Goal: Information Seeking & Learning: Learn about a topic

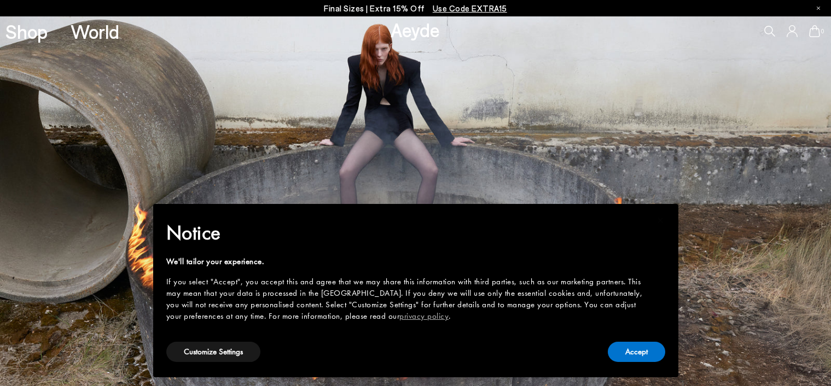
click at [628, 351] on button "Accept" at bounding box center [635, 352] width 57 height 20
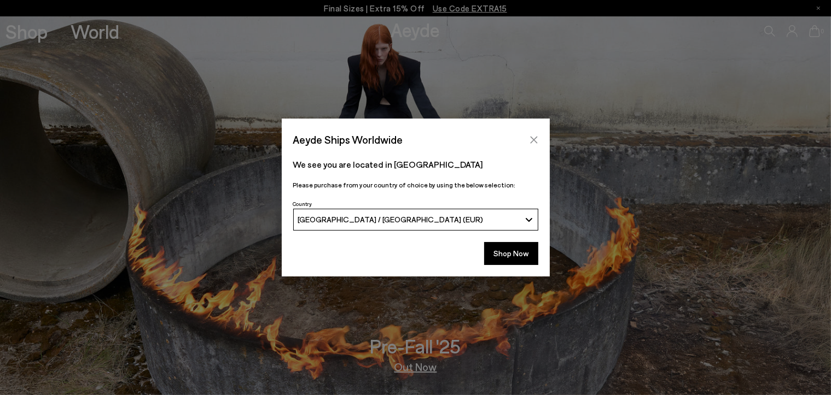
click at [532, 141] on icon "Close" at bounding box center [533, 139] width 7 height 7
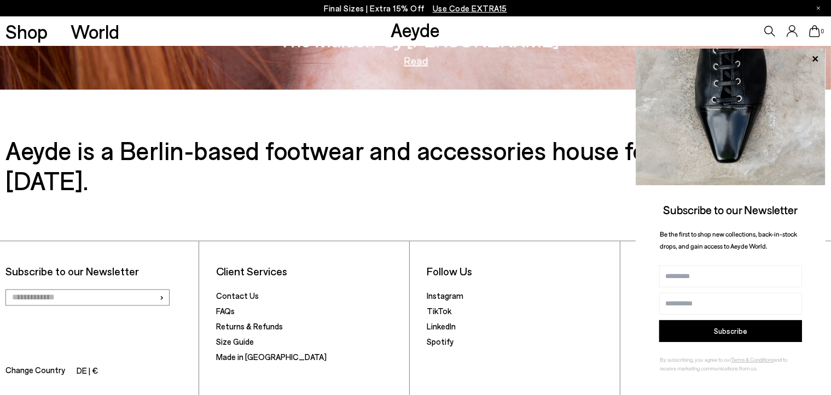
scroll to position [1828, 0]
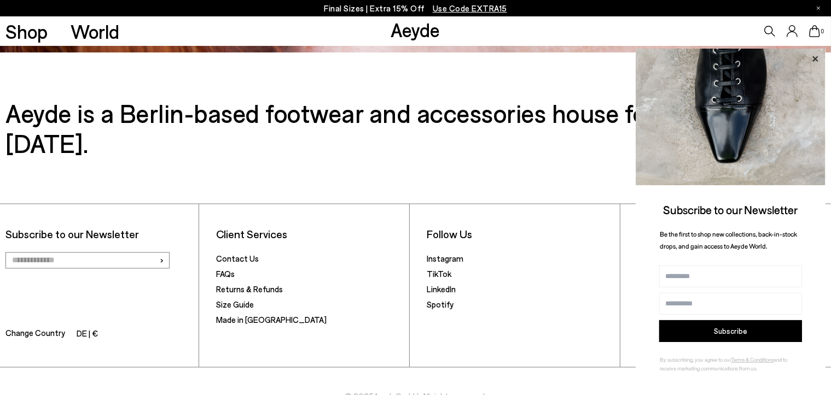
click at [815, 58] on icon at bounding box center [814, 58] width 5 height 5
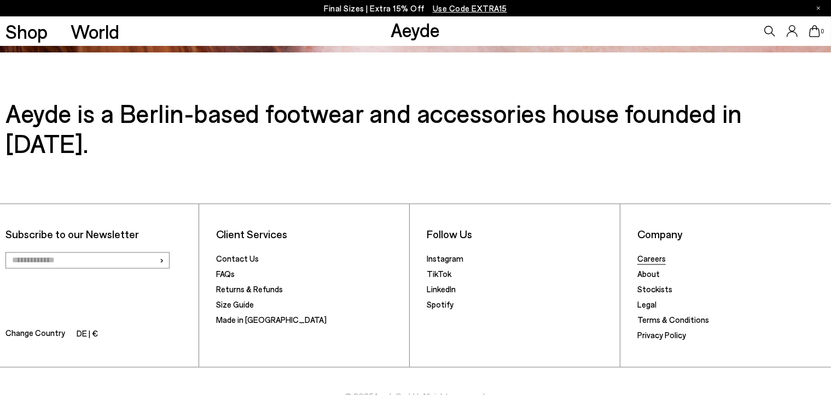
click at [652, 254] on link "Careers" at bounding box center [651, 259] width 28 height 10
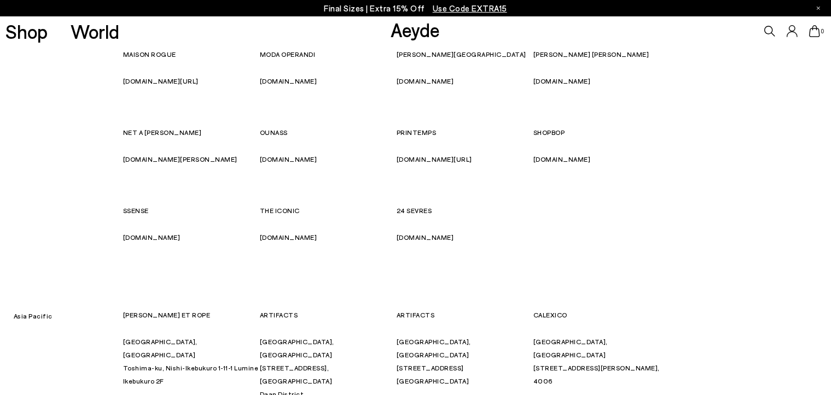
scroll to position [273, 0]
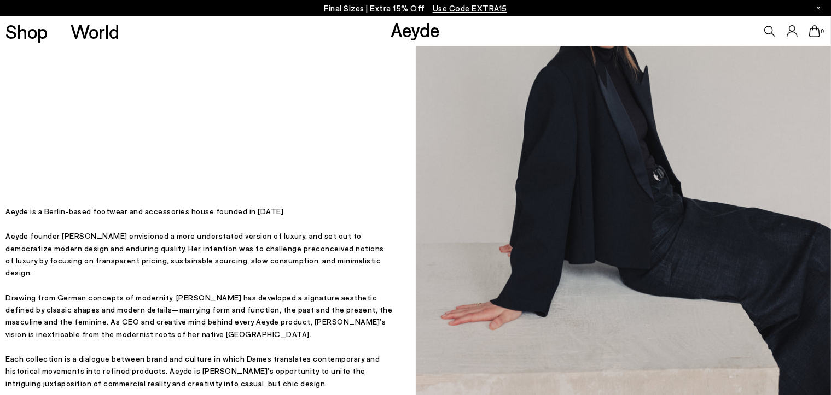
scroll to position [219, 0]
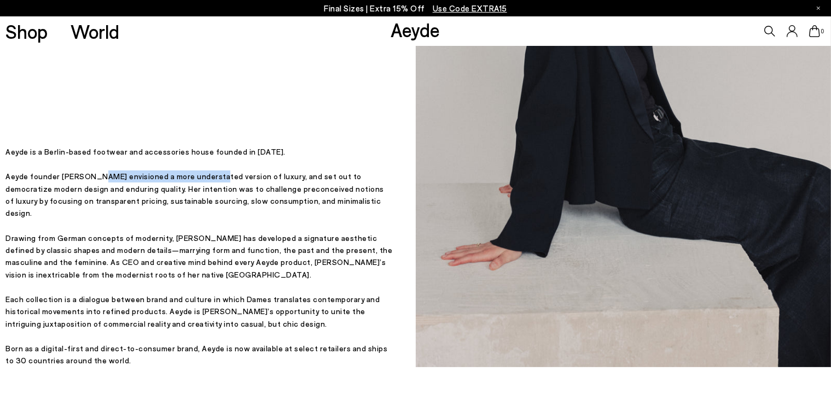
drag, startPoint x: 95, startPoint y: 196, endPoint x: 208, endPoint y: 201, distance: 113.3
click at [206, 198] on p "Aeyde founder Luisa Dames envisioned a more understated version of luxury, and …" at bounding box center [199, 195] width 388 height 49
click at [204, 230] on div "Aeyde is a Berlin-based footwear and accessories house founded in 2015. Aeyde f…" at bounding box center [199, 256] width 388 height 221
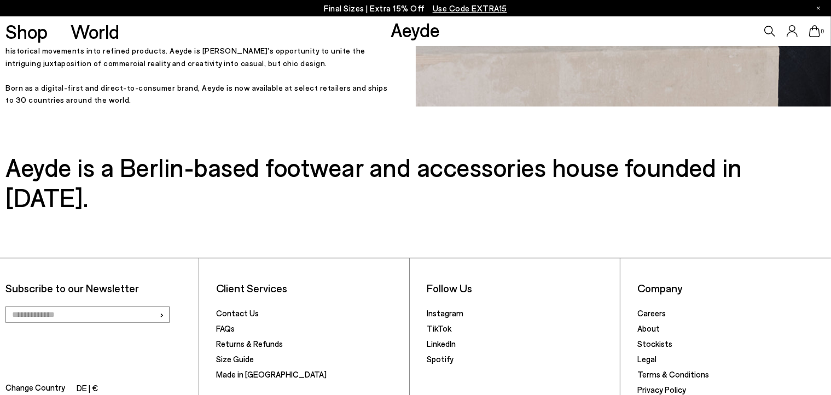
scroll to position [431, 0]
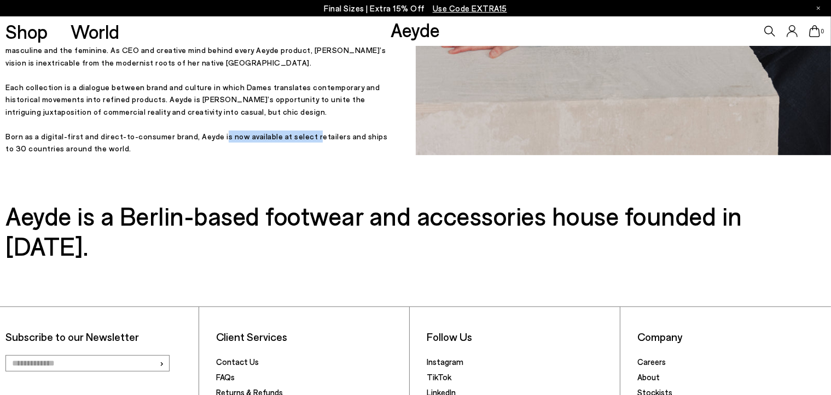
drag, startPoint x: 214, startPoint y: 148, endPoint x: 305, endPoint y: 148, distance: 90.2
click at [305, 148] on p "Born as a digital-first and direct-to-consumer brand, Aeyde is now available at…" at bounding box center [199, 143] width 388 height 25
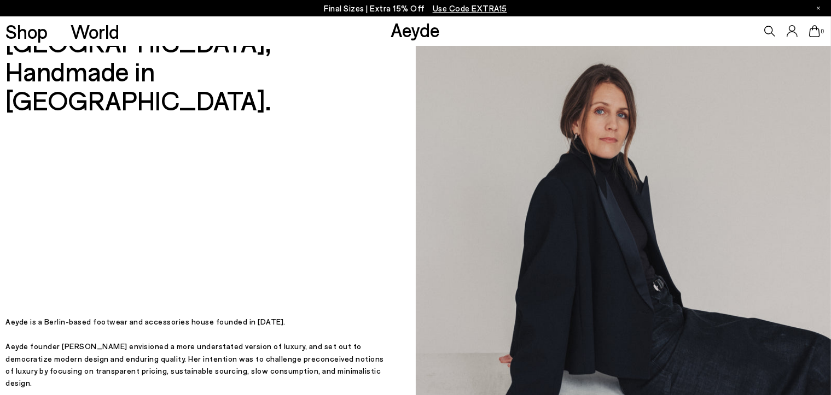
scroll to position [0, 0]
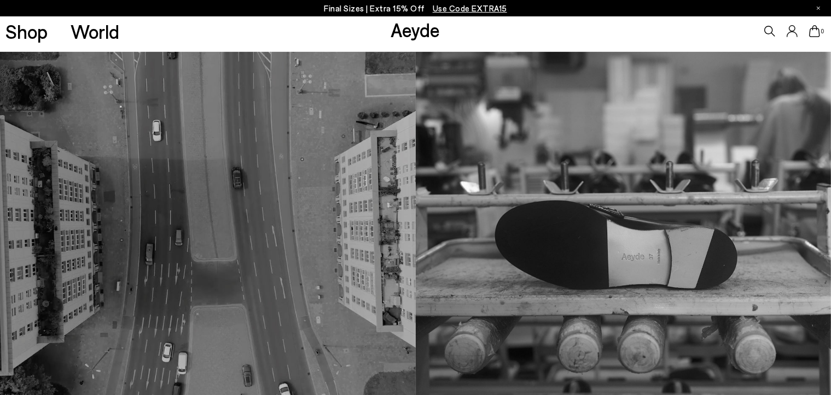
scroll to position [711, 0]
